Goal: Information Seeking & Learning: Learn about a topic

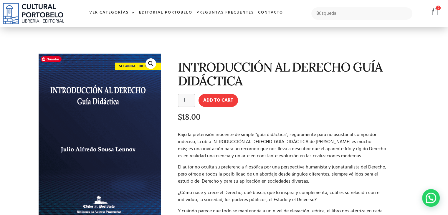
click at [142, 95] on img at bounding box center [99, 143] width 123 height 180
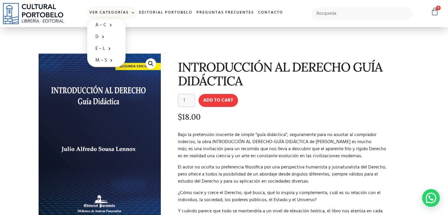
drag, startPoint x: 0, startPoint y: 0, endPoint x: 131, endPoint y: 14, distance: 132.2
click at [131, 14] on span at bounding box center [132, 13] width 6 height 9
click at [133, 10] on span at bounding box center [132, 13] width 6 height 9
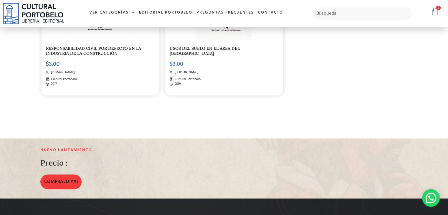
scroll to position [766, 0]
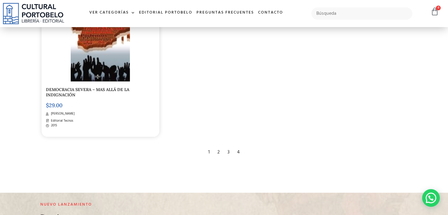
scroll to position [1090, 0]
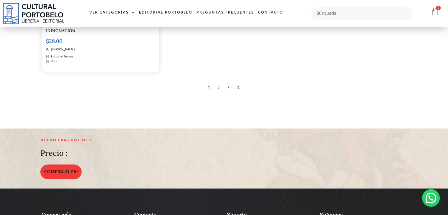
click at [220, 87] on div "2" at bounding box center [219, 87] width 8 height 13
click at [218, 86] on div "2" at bounding box center [219, 87] width 8 height 13
click at [216, 86] on div "2" at bounding box center [219, 87] width 8 height 13
click at [217, 86] on div "2" at bounding box center [219, 87] width 8 height 13
click at [229, 87] on div "3" at bounding box center [229, 87] width 8 height 13
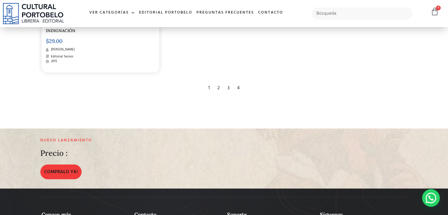
click at [229, 87] on div "3" at bounding box center [229, 87] width 8 height 13
click at [230, 87] on div "3" at bounding box center [229, 87] width 8 height 13
click at [230, 86] on div "3" at bounding box center [229, 87] width 8 height 13
click at [229, 86] on div "3" at bounding box center [229, 87] width 8 height 13
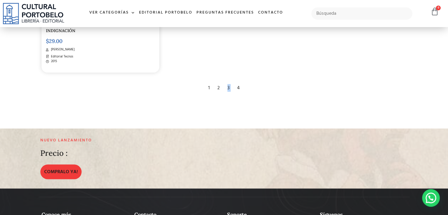
click at [229, 86] on div "3" at bounding box center [229, 87] width 8 height 13
click at [239, 84] on div "4" at bounding box center [238, 87] width 9 height 13
click at [239, 86] on div "4" at bounding box center [238, 87] width 9 height 13
click at [240, 86] on div "4" at bounding box center [238, 87] width 9 height 13
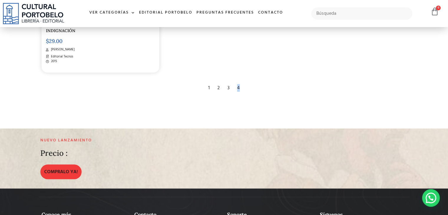
click at [240, 86] on div "4" at bounding box center [238, 87] width 9 height 13
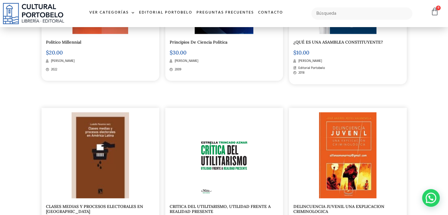
scroll to position [530, 0]
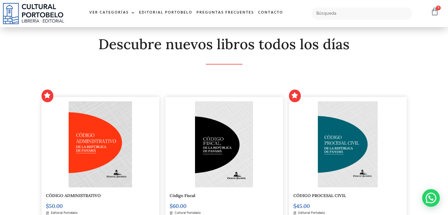
scroll to position [147, 0]
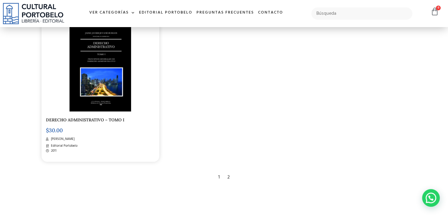
scroll to position [1061, 0]
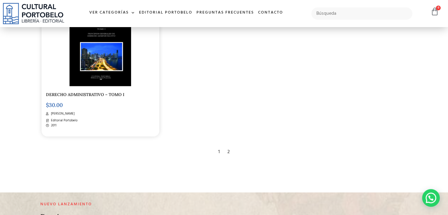
click at [226, 156] on div "2" at bounding box center [229, 151] width 8 height 13
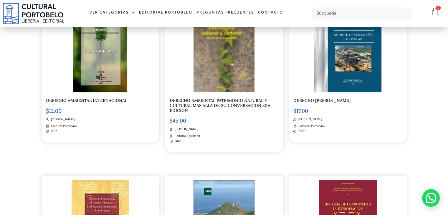
scroll to position [118, 0]
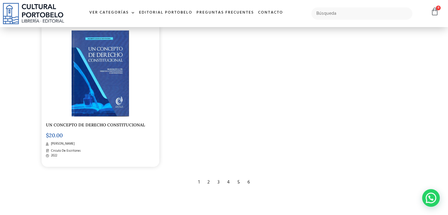
scroll to position [1002, 0]
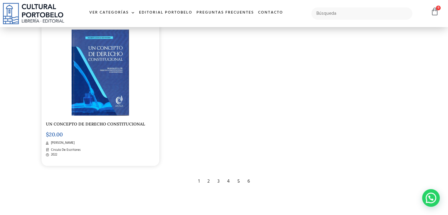
click at [208, 175] on div "2" at bounding box center [209, 181] width 8 height 13
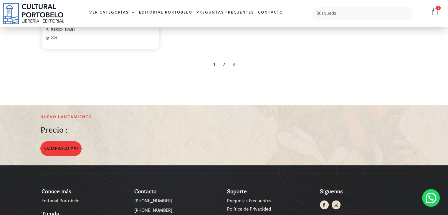
scroll to position [1111, 0]
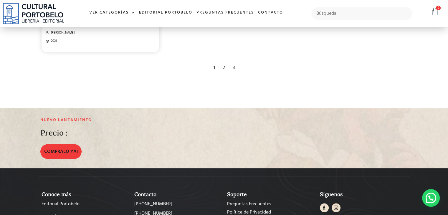
click at [223, 67] on div "2" at bounding box center [224, 67] width 8 height 13
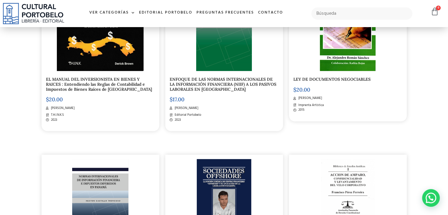
scroll to position [265, 0]
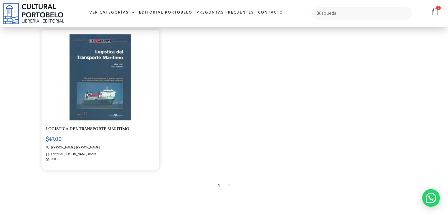
scroll to position [1032, 0]
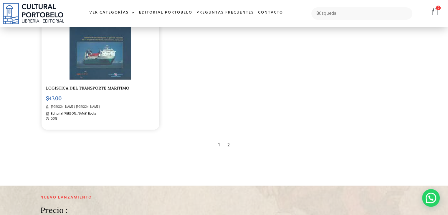
click at [228, 144] on div "2" at bounding box center [229, 145] width 8 height 13
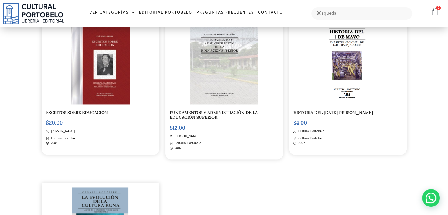
scroll to position [960, 0]
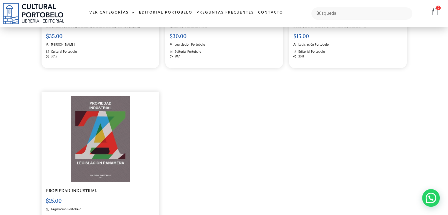
scroll to position [1002, 0]
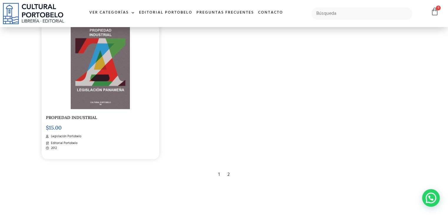
click at [227, 168] on div "2" at bounding box center [229, 174] width 8 height 13
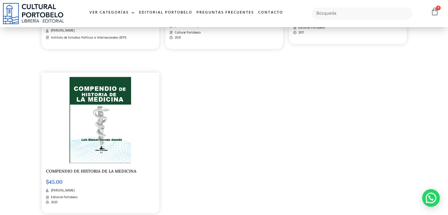
scroll to position [1061, 0]
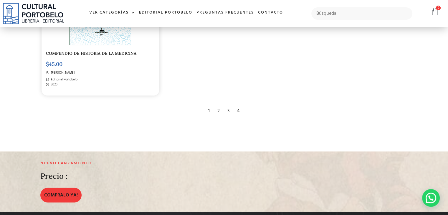
click at [220, 105] on div "2" at bounding box center [219, 110] width 8 height 13
click at [218, 105] on div "2" at bounding box center [219, 110] width 8 height 13
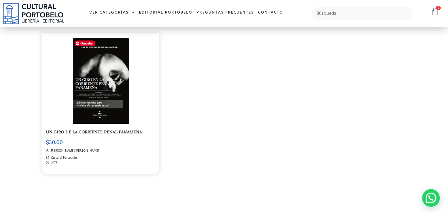
scroll to position [324, 0]
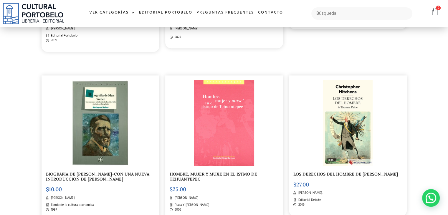
scroll to position [265, 0]
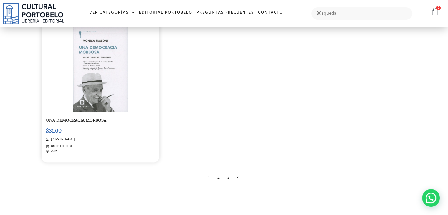
scroll to position [973, 0]
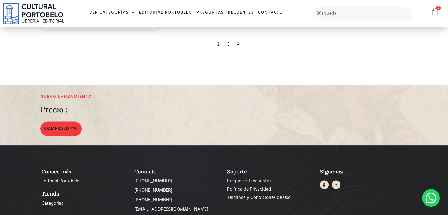
click at [228, 40] on div "3" at bounding box center [229, 44] width 8 height 13
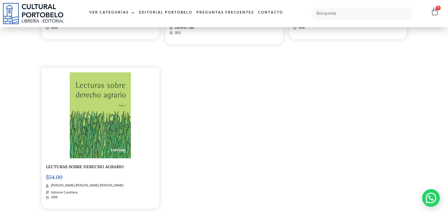
scroll to position [1002, 0]
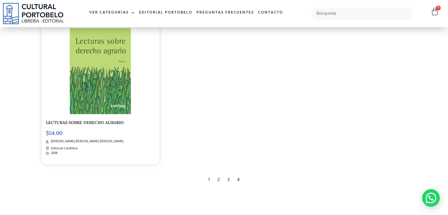
click at [218, 183] on div "2" at bounding box center [219, 179] width 8 height 13
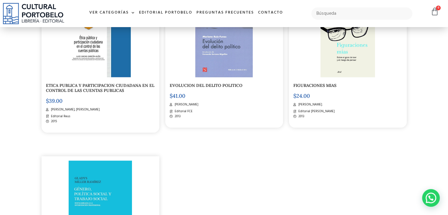
scroll to position [1031, 0]
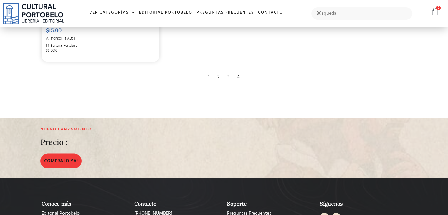
click at [208, 73] on div "1" at bounding box center [208, 76] width 7 height 13
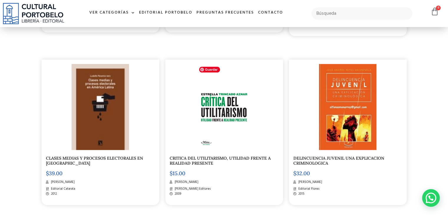
scroll to position [472, 0]
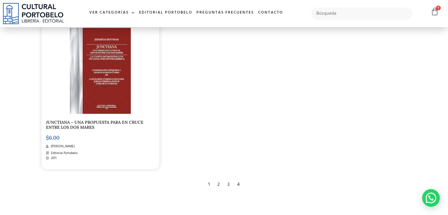
scroll to position [1061, 0]
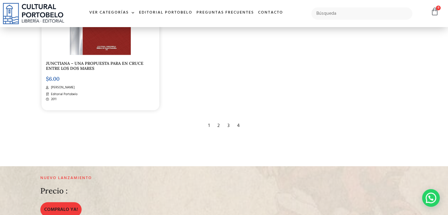
click at [229, 119] on div "3" at bounding box center [229, 125] width 8 height 13
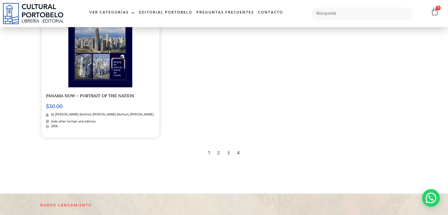
scroll to position [1061, 0]
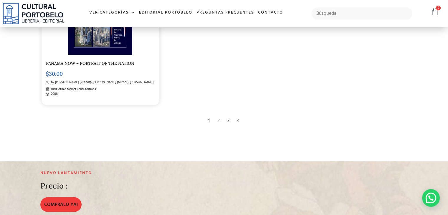
click at [240, 114] on div "4" at bounding box center [238, 120] width 9 height 13
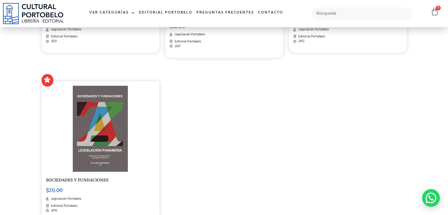
scroll to position [295, 0]
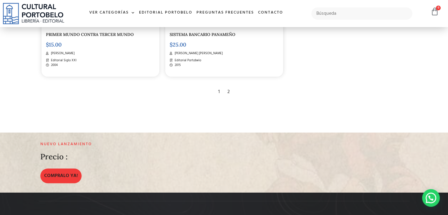
scroll to position [265, 0]
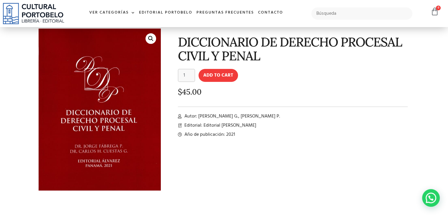
scroll to position [15, 0]
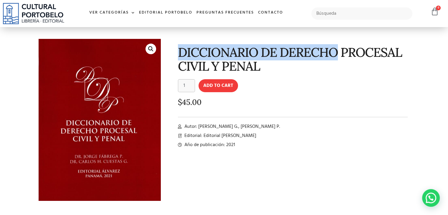
drag, startPoint x: 179, startPoint y: 50, endPoint x: 335, endPoint y: 46, distance: 156.0
click at [335, 46] on h1 "DICCIONARIO DE DERECHO PROCESAL CIVIL Y PENAL" at bounding box center [293, 59] width 230 height 28
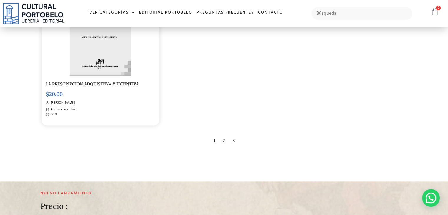
scroll to position [1061, 0]
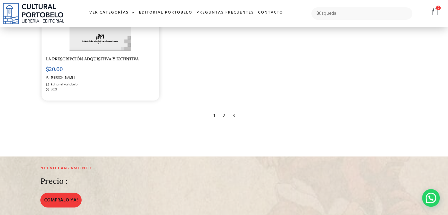
click at [233, 116] on div "3" at bounding box center [234, 115] width 8 height 13
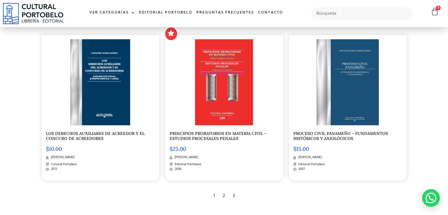
scroll to position [737, 0]
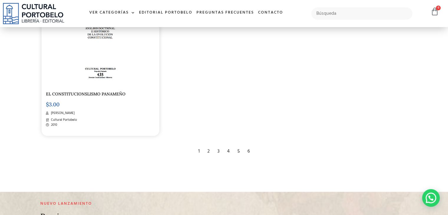
scroll to position [1031, 0]
click at [218, 149] on div "3" at bounding box center [219, 150] width 8 height 13
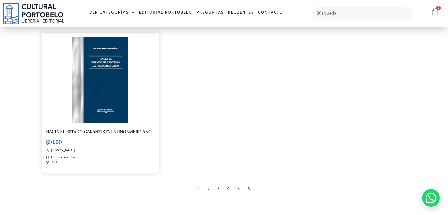
scroll to position [1061, 0]
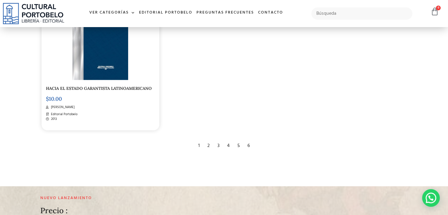
click at [229, 139] on div "4" at bounding box center [228, 145] width 9 height 13
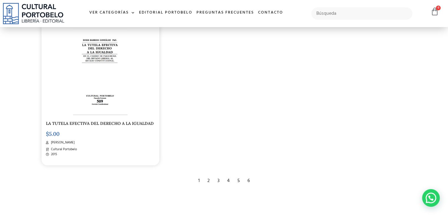
scroll to position [1002, 0]
click at [240, 180] on div "5" at bounding box center [239, 179] width 8 height 13
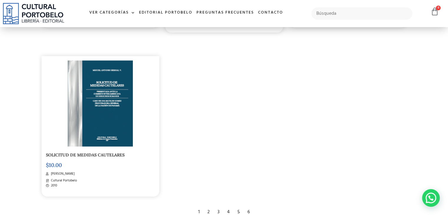
scroll to position [1032, 0]
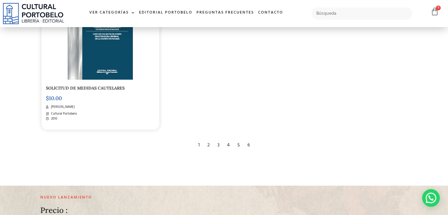
click at [248, 142] on div "6" at bounding box center [249, 145] width 8 height 13
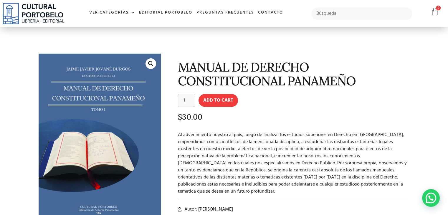
click at [308, 77] on h1 "MANUAL DE DERECHO CONSTITUCIONAL PANAMEÑO" at bounding box center [293, 74] width 230 height 28
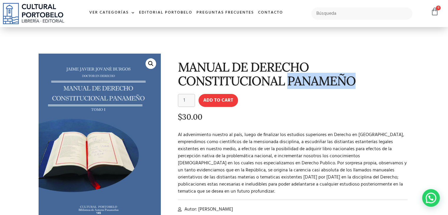
click at [308, 77] on h1 "MANUAL DE DERECHO CONSTITUCIONAL PANAMEÑO" at bounding box center [293, 74] width 230 height 28
copy h1 "PANAMEÑO"
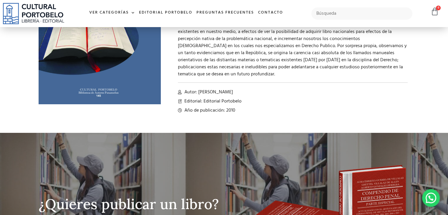
scroll to position [147, 0]
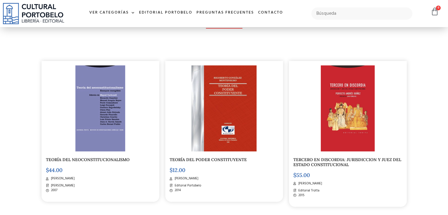
scroll to position [265, 0]
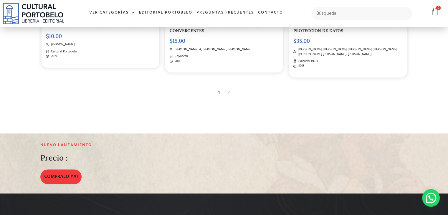
scroll to position [796, 0]
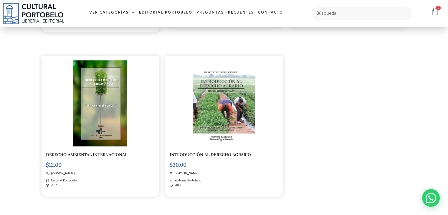
scroll to position [324, 0]
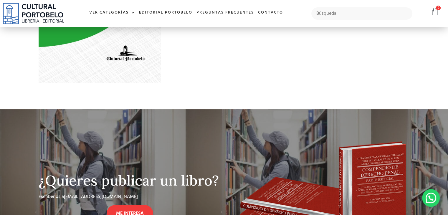
scroll to position [1, 0]
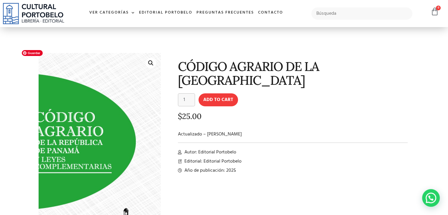
click at [122, 102] on img at bounding box center [95, 148] width 143 height 207
click at [124, 101] on img at bounding box center [95, 148] width 143 height 207
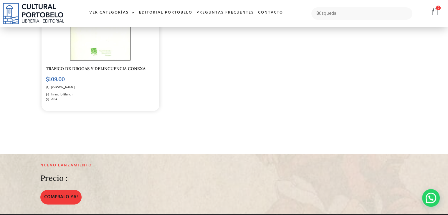
scroll to position [855, 0]
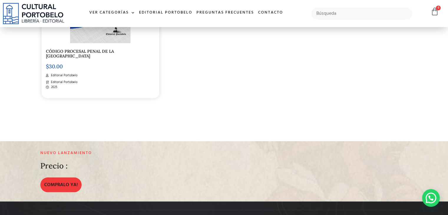
scroll to position [1120, 0]
